Goal: Task Accomplishment & Management: Manage account settings

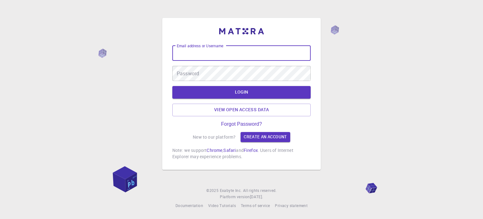
click at [225, 54] on div "Email address or Username Email address or Username" at bounding box center [241, 53] width 138 height 15
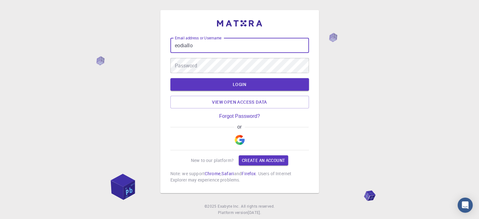
type input "eodiallo"
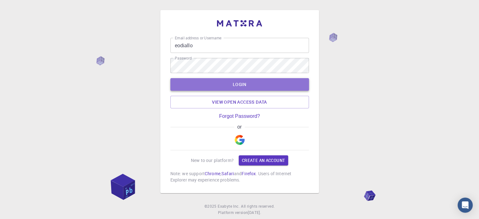
click at [242, 86] on button "LOGIN" at bounding box center [239, 84] width 138 height 13
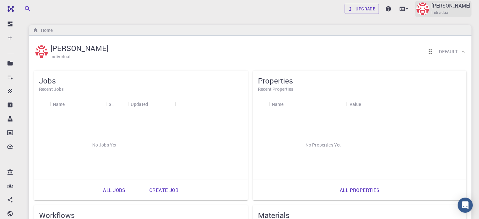
click at [429, 10] on img at bounding box center [422, 9] width 13 height 13
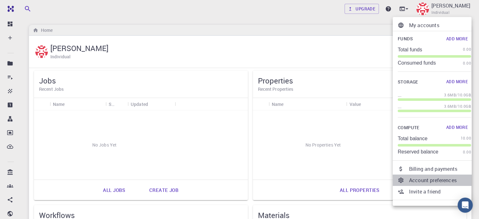
click at [424, 180] on p "Account preferences" at bounding box center [440, 180] width 62 height 8
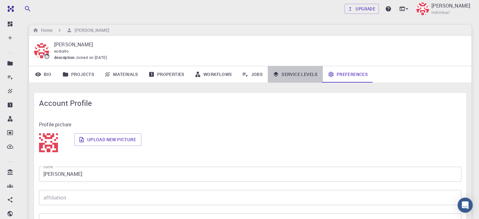
click at [287, 80] on link "Service Levels" at bounding box center [295, 74] width 55 height 16
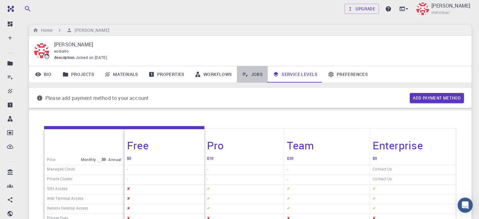
click at [248, 73] on link "Jobs" at bounding box center [252, 74] width 31 height 16
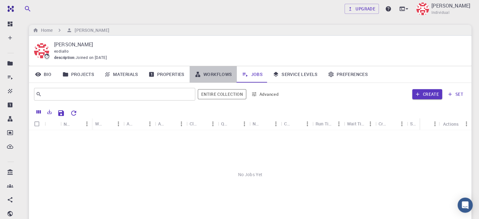
click at [213, 72] on link "Workflows" at bounding box center [213, 74] width 48 height 16
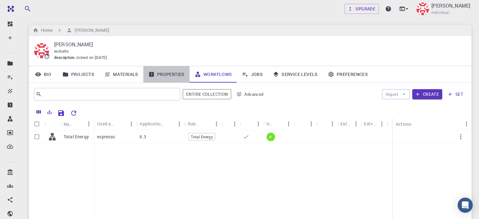
click at [166, 74] on link "Properties" at bounding box center [166, 74] width 46 height 16
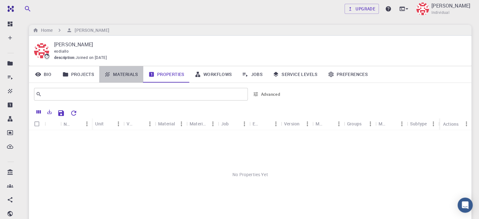
click at [124, 76] on link "Materials" at bounding box center [121, 74] width 44 height 16
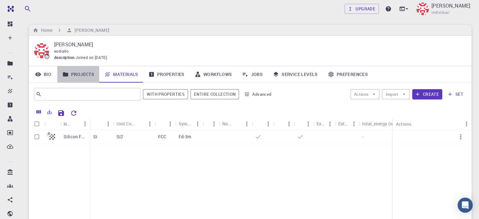
click at [89, 72] on link "Projects" at bounding box center [78, 74] width 42 height 16
